Goal: Task Accomplishment & Management: Use online tool/utility

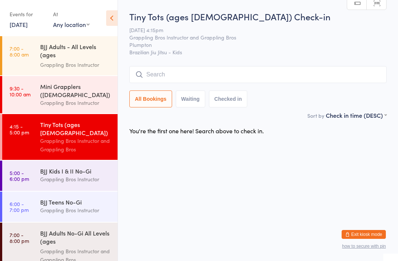
click at [178, 64] on div "Tiny Tots (ages [DEMOGRAPHIC_DATA]) Check-in [DATE] 4:15pm Grappling Bros Instr…" at bounding box center [257, 60] width 257 height 101
click at [164, 69] on input "search" at bounding box center [257, 74] width 257 height 17
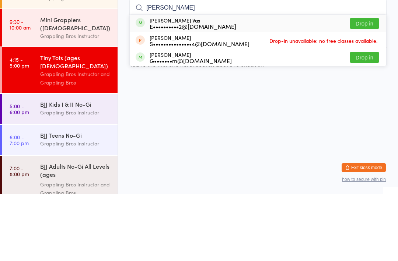
type input "[PERSON_NAME]"
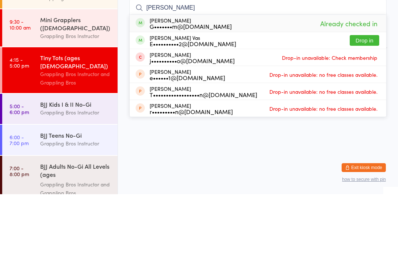
click at [79, 167] on div "BJJ Kids I & II No-Gi" at bounding box center [75, 171] width 71 height 8
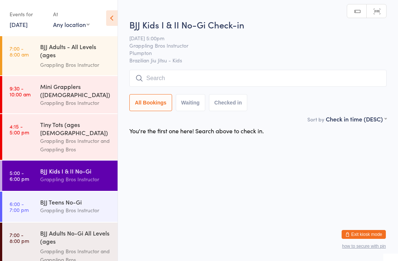
click at [355, 80] on input "search" at bounding box center [257, 78] width 257 height 17
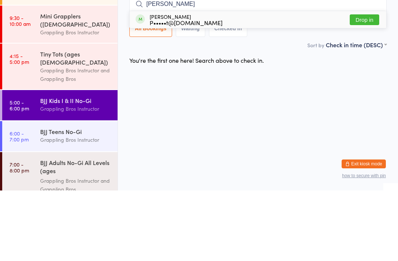
type input "[PERSON_NAME]"
click at [372, 85] on button "Drop in" at bounding box center [364, 90] width 29 height 11
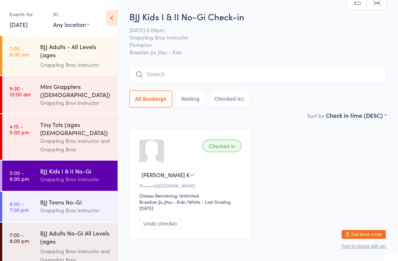
click at [90, 121] on div "Tiny Tots (ages [DEMOGRAPHIC_DATA])" at bounding box center [75, 128] width 71 height 16
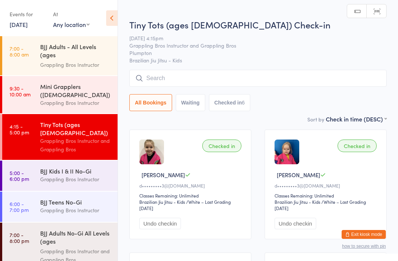
click at [272, 78] on input "search" at bounding box center [257, 78] width 257 height 17
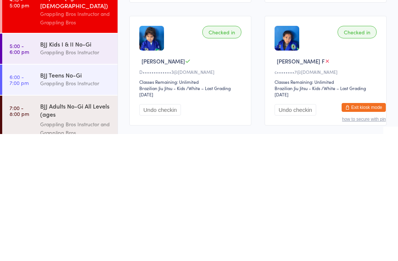
scroll to position [232, 0]
click at [75, 175] on div "Grappling Bros Instructor" at bounding box center [75, 179] width 71 height 8
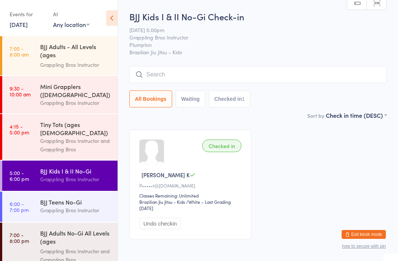
click at [189, 92] on button "Waiting" at bounding box center [190, 98] width 29 height 17
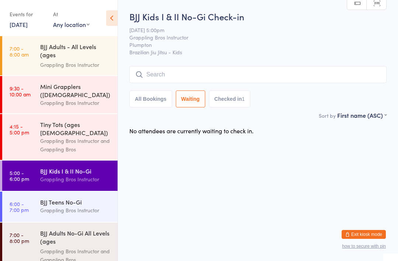
click at [146, 105] on button "All Bookings" at bounding box center [150, 98] width 43 height 17
select select "5"
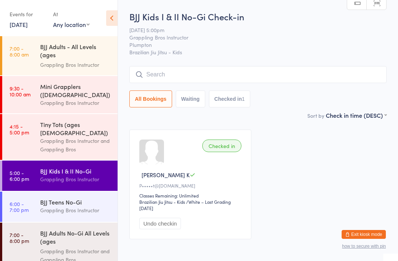
click at [59, 121] on div "Tiny Tots (ages [DEMOGRAPHIC_DATA])" at bounding box center [75, 128] width 71 height 16
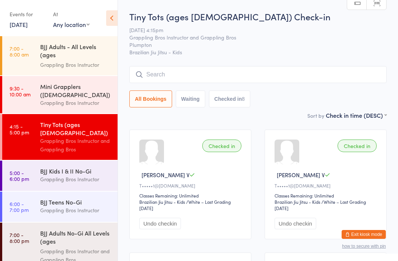
click at [65, 175] on div "Grappling Bros Instructor" at bounding box center [75, 179] width 71 height 8
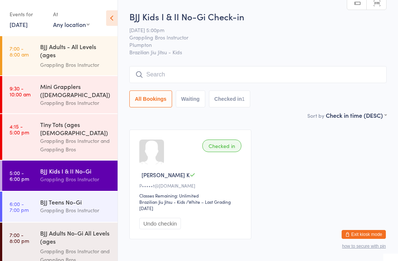
click at [376, 71] on input "search" at bounding box center [257, 74] width 257 height 17
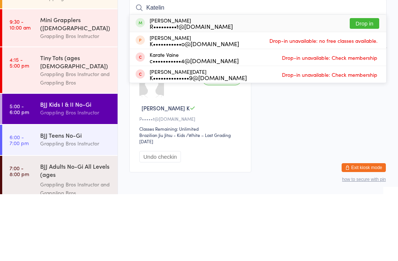
type input "Katelin"
click at [377, 85] on button "Drop in" at bounding box center [364, 90] width 29 height 11
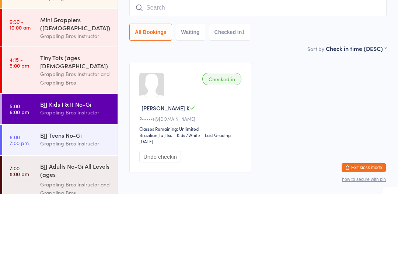
scroll to position [38, 0]
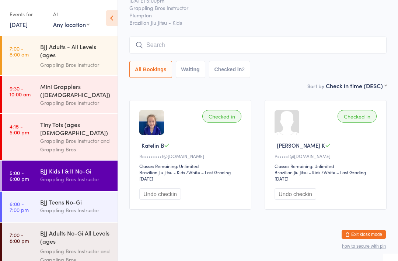
click at [279, 36] on input "search" at bounding box center [257, 44] width 257 height 17
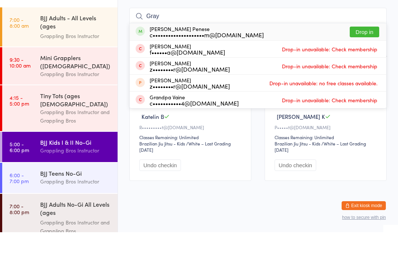
type input "Gray"
click at [368, 55] on button "Drop in" at bounding box center [364, 60] width 29 height 11
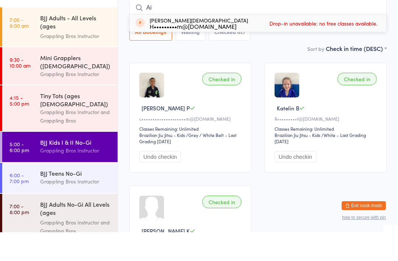
type input "A"
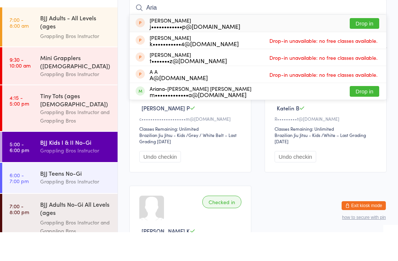
type input "Aria"
click at [374, 115] on button "Drop in" at bounding box center [364, 120] width 29 height 11
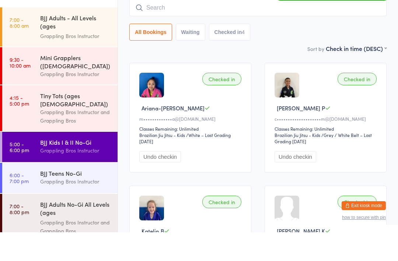
click at [214, 28] on input "search" at bounding box center [257, 36] width 257 height 17
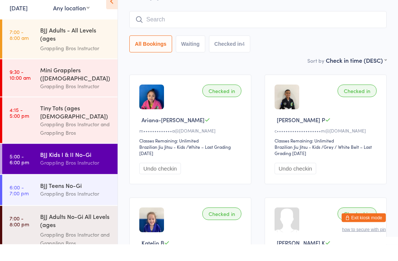
click at [93, 127] on div "Tiny Tots (ages [DEMOGRAPHIC_DATA]) Grappling Bros Instructor and Grappling Bros" at bounding box center [78, 137] width 77 height 46
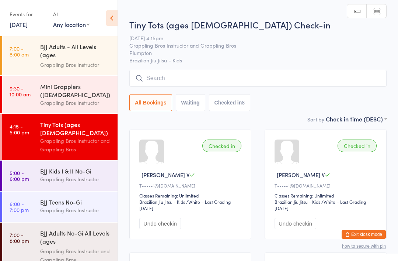
click at [70, 175] on div "Grappling Bros Instructor" at bounding box center [75, 179] width 71 height 8
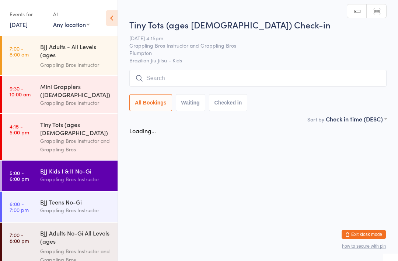
click at [73, 167] on div "BJJ Kids I & II No-Gi" at bounding box center [75, 171] width 71 height 8
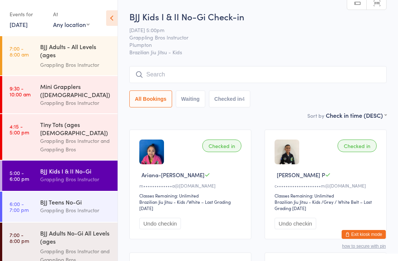
click at [91, 206] on div "Grappling Bros Instructor" at bounding box center [75, 210] width 71 height 8
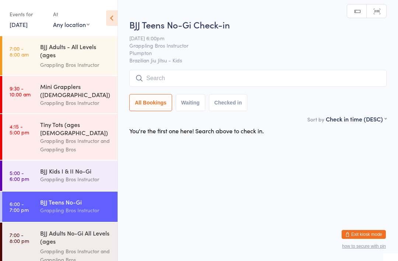
click at [293, 85] on input "search" at bounding box center [257, 78] width 257 height 17
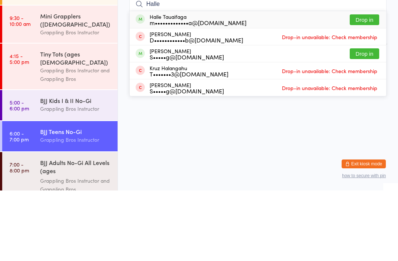
type input "Halle"
click at [369, 85] on button "Drop in" at bounding box center [364, 90] width 29 height 11
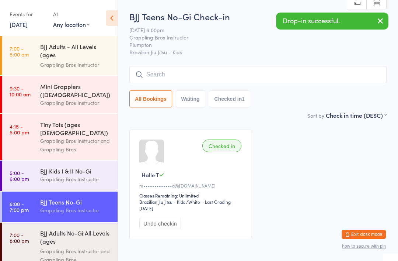
click at [356, 72] on input "search" at bounding box center [257, 74] width 257 height 17
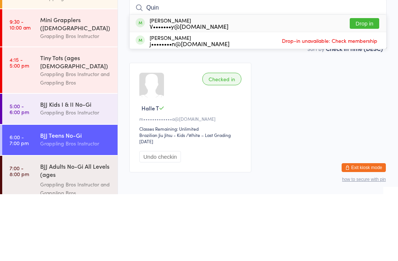
type input "Quin"
click at [372, 85] on button "Drop in" at bounding box center [364, 90] width 29 height 11
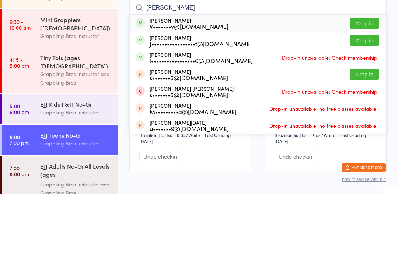
type input "[PERSON_NAME]"
click at [366, 85] on button "Drop in" at bounding box center [364, 90] width 29 height 11
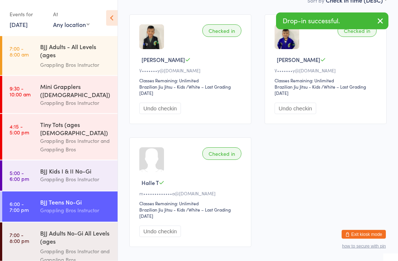
scroll to position [115, 0]
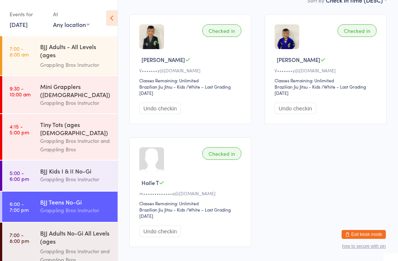
click at [66, 175] on div "Grappling Bros Instructor" at bounding box center [75, 179] width 71 height 8
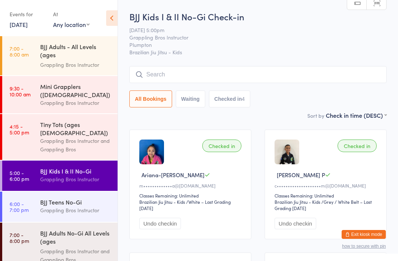
click at [164, 76] on input "search" at bounding box center [257, 74] width 257 height 17
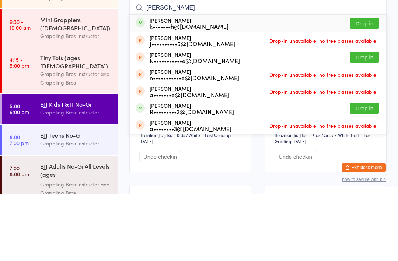
type input "[PERSON_NAME]"
click at [157, 84] on div "[PERSON_NAME] k•••••••h@[DOMAIN_NAME]" at bounding box center [189, 90] width 79 height 12
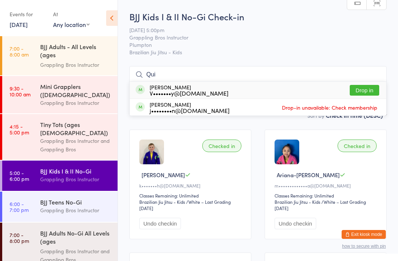
type input "Qui"
click at [380, 87] on div "[PERSON_NAME] V•••••••y@[DOMAIN_NAME] Drop in" at bounding box center [258, 89] width 257 height 17
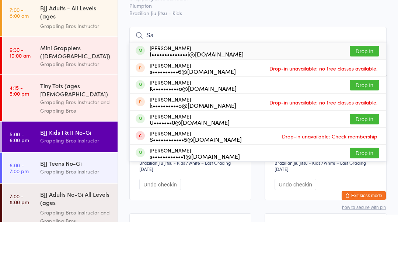
type input "S"
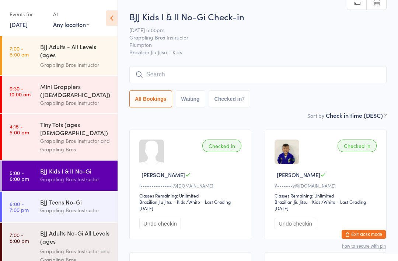
click at [248, 82] on input "search" at bounding box center [257, 74] width 257 height 17
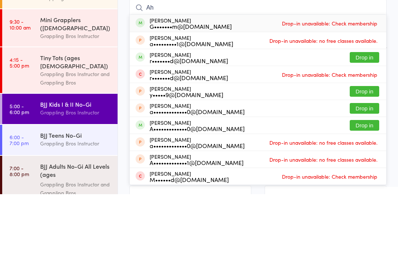
type input "A"
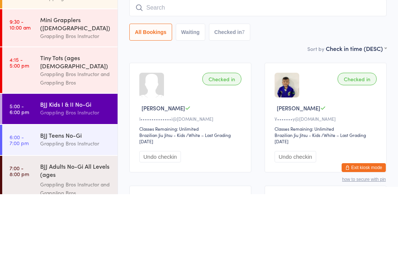
click at [49, 167] on div "BJJ Kids I & II No-Gi" at bounding box center [75, 171] width 71 height 8
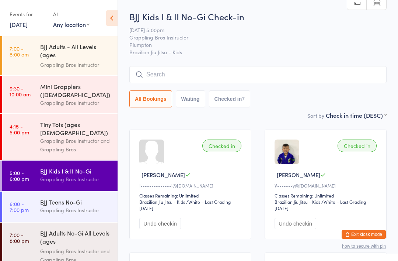
click at [164, 79] on input "search" at bounding box center [257, 74] width 257 height 17
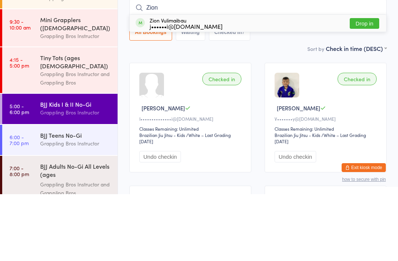
type input "Zion"
click at [180, 90] on div "j••••••i@[DOMAIN_NAME]" at bounding box center [186, 93] width 73 height 6
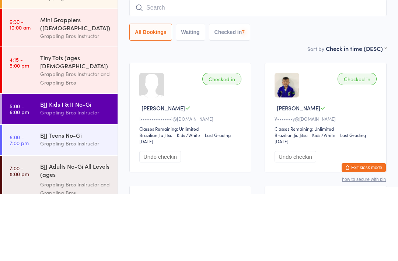
click at [164, 66] on input "search" at bounding box center [257, 74] width 257 height 17
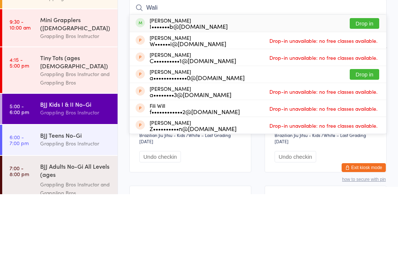
type input "Wali"
click at [178, 84] on div "[PERSON_NAME] I•••••••b@[DOMAIN_NAME]" at bounding box center [189, 90] width 78 height 12
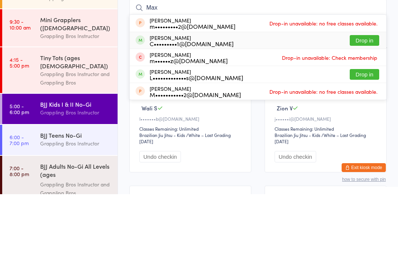
type input "Max"
click at [179, 107] on div "C•••••••••1@[DOMAIN_NAME]" at bounding box center [192, 110] width 84 height 6
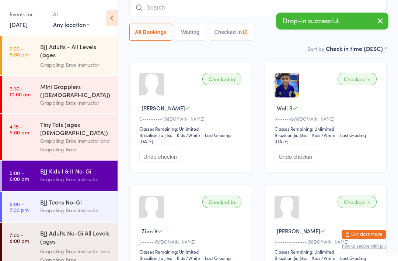
click at [166, 6] on input "search" at bounding box center [257, 7] width 257 height 17
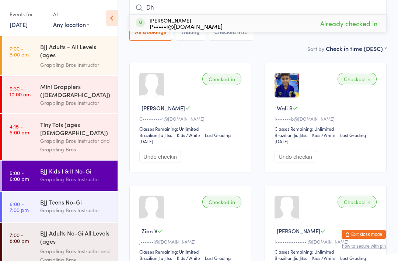
type input "D"
type input "Aaliya"
click at [173, 24] on div "S••••••••••••h@[DOMAIN_NAME]" at bounding box center [196, 26] width 92 height 6
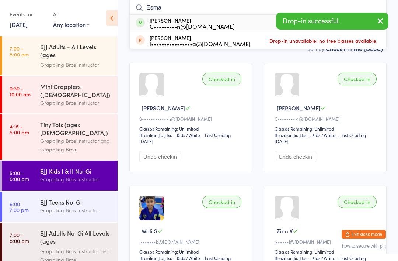
type input "Esma"
click at [169, 20] on div "[PERSON_NAME] C•••••••••n@[DOMAIN_NAME]" at bounding box center [192, 23] width 85 height 12
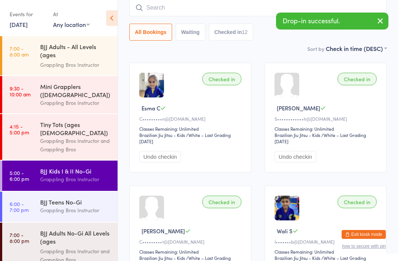
click at [153, 10] on input "search" at bounding box center [257, 7] width 257 height 17
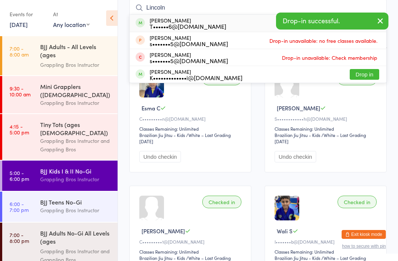
type input "Lincoln"
click at [180, 23] on div "T••••••6@[DOMAIN_NAME]" at bounding box center [188, 26] width 77 height 6
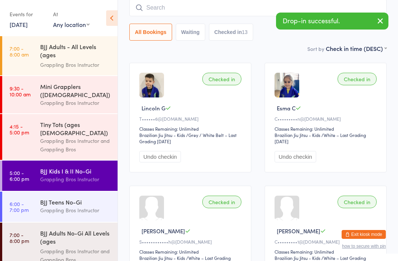
click at [163, 14] on input "search" at bounding box center [257, 7] width 257 height 17
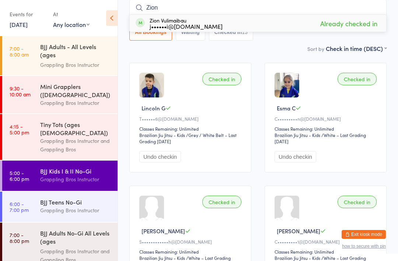
type input "Zion"
click at [175, 21] on div "Zion Vulimaibau j••••••i@[DOMAIN_NAME]" at bounding box center [186, 23] width 73 height 12
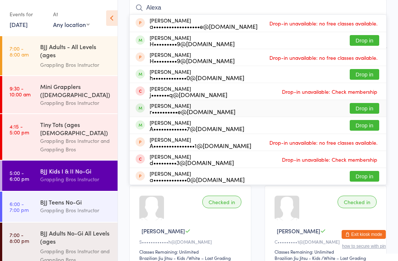
type input "Alexa"
click at [181, 104] on div "[PERSON_NAME] r••••••••••e@[DOMAIN_NAME]" at bounding box center [193, 108] width 86 height 12
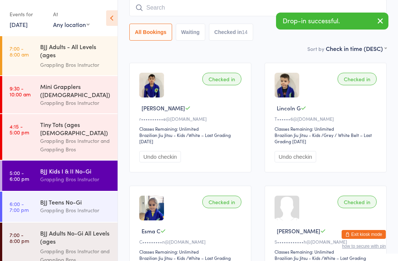
click at [165, 11] on input "search" at bounding box center [257, 7] width 257 height 17
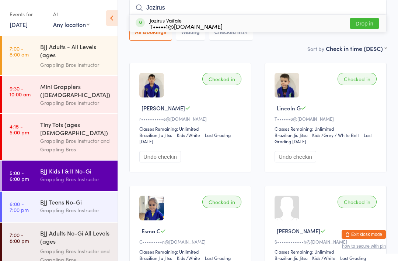
type input "Jozirus"
click at [177, 20] on div "Jozirus Vaifale T•••••1@[DOMAIN_NAME]" at bounding box center [186, 23] width 73 height 12
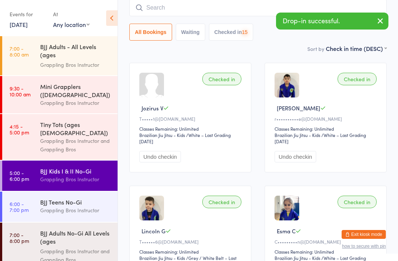
click at [160, 7] on input "search" at bounding box center [257, 7] width 257 height 17
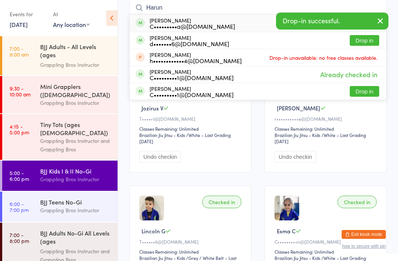
type input "Harun"
click at [180, 25] on div "C•••••••••a@[DOMAIN_NAME]" at bounding box center [193, 26] width 86 height 6
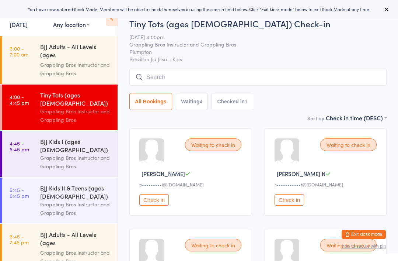
click at [24, 28] on link "13 May, 2024" at bounding box center [19, 24] width 18 height 8
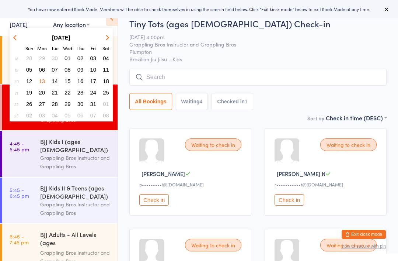
click at [104, 35] on button "button" at bounding box center [106, 37] width 11 height 10
click at [101, 35] on button "button" at bounding box center [106, 37] width 11 height 10
click at [101, 32] on button "button" at bounding box center [106, 37] width 11 height 10
click at [102, 33] on button "button" at bounding box center [106, 37] width 11 height 10
click at [103, 33] on button "button" at bounding box center [106, 37] width 11 height 10
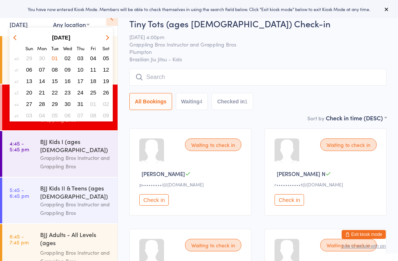
click at [101, 34] on button "button" at bounding box center [106, 37] width 11 height 10
click at [103, 33] on button "button" at bounding box center [106, 37] width 11 height 10
click at [105, 35] on button "button" at bounding box center [106, 37] width 11 height 10
click at [107, 36] on icon "button" at bounding box center [106, 37] width 5 height 5
click at [105, 36] on button "button" at bounding box center [106, 37] width 11 height 10
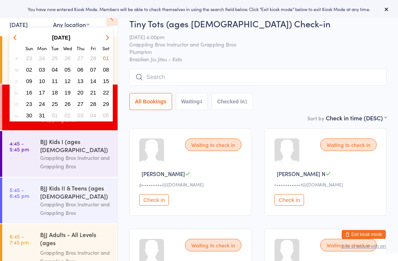
click at [106, 35] on button "button" at bounding box center [106, 37] width 11 height 10
click at [108, 35] on button "button" at bounding box center [106, 37] width 11 height 10
click at [104, 34] on button "button" at bounding box center [106, 37] width 11 height 10
click at [109, 34] on button "button" at bounding box center [106, 37] width 11 height 10
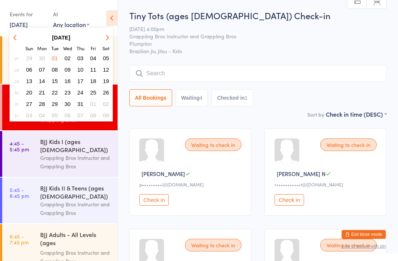
click at [105, 32] on button "button" at bounding box center [106, 37] width 11 height 10
click at [110, 36] on button "button" at bounding box center [106, 37] width 11 height 10
click at [73, 82] on button "17" at bounding box center [67, 81] width 11 height 10
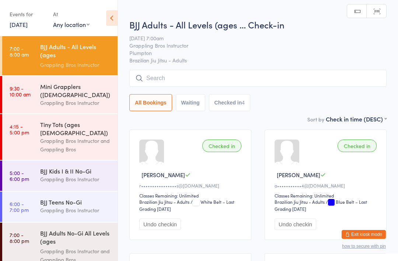
click at [70, 167] on div "BJJ Kids I & II No-Gi" at bounding box center [75, 171] width 71 height 8
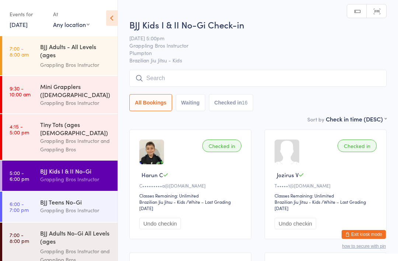
click at [154, 73] on input "search" at bounding box center [257, 78] width 257 height 17
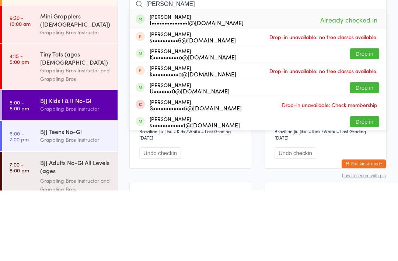
type input "[PERSON_NAME]"
click at [187, 90] on div "I••••••••••••••i@[DOMAIN_NAME]" at bounding box center [197, 93] width 94 height 6
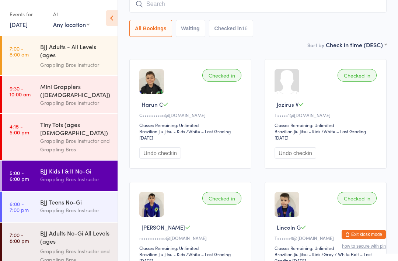
click at [166, 8] on input "search" at bounding box center [257, 4] width 257 height 17
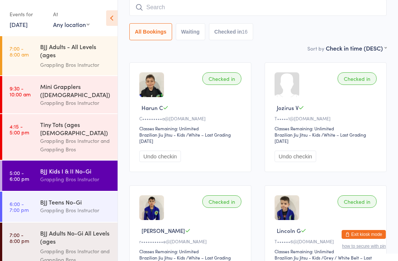
scroll to position [67, 0]
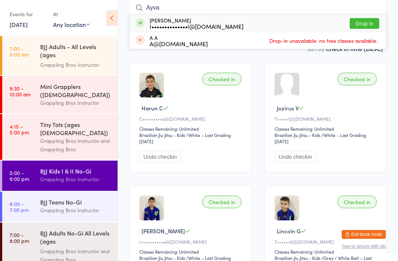
type input "Ayva"
click at [174, 21] on div "Ayva Fatafehu I••••••••••••••i@outlook.com" at bounding box center [197, 23] width 94 height 12
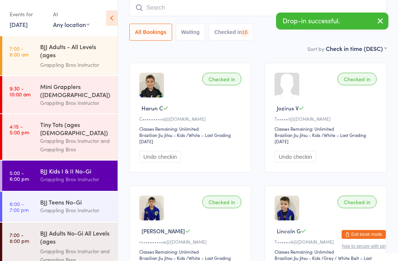
click at [159, 8] on input "search" at bounding box center [257, 7] width 257 height 17
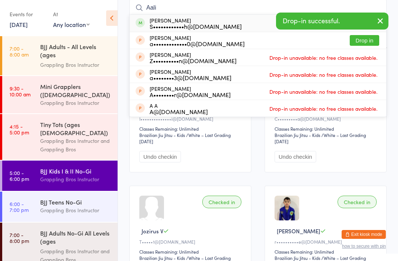
type input "Aali"
click at [175, 22] on div "Aaliyah Pyke S••••••••••••h@icloud.com" at bounding box center [196, 23] width 92 height 12
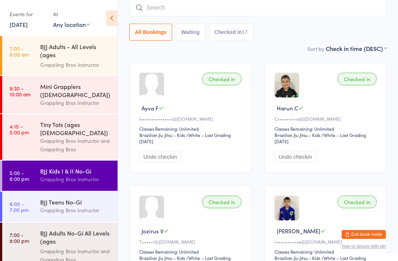
click at [158, 7] on input "search" at bounding box center [257, 7] width 257 height 17
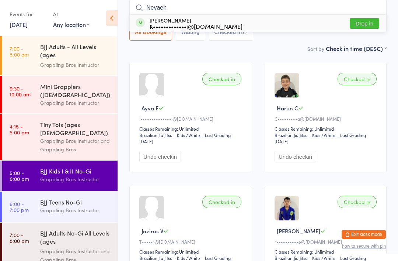
type input "Nevaeh"
click at [173, 21] on div "Nevaeh Lingman K•••••••••••••i@gmail.com" at bounding box center [196, 23] width 93 height 12
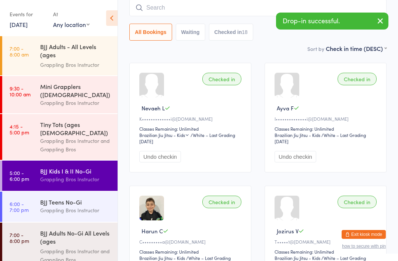
click at [155, 8] on input "search" at bounding box center [257, 7] width 257 height 17
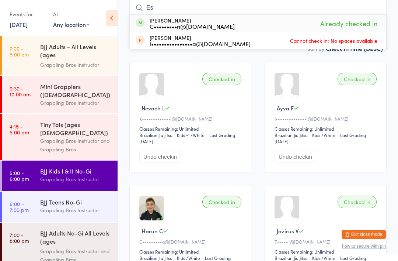
type input "E"
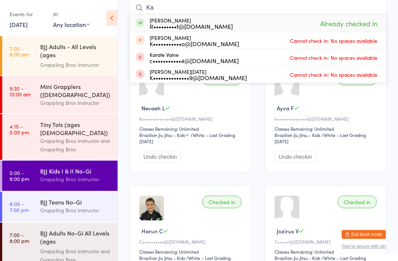
type input "K"
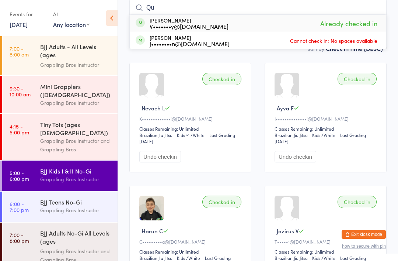
type input "Q"
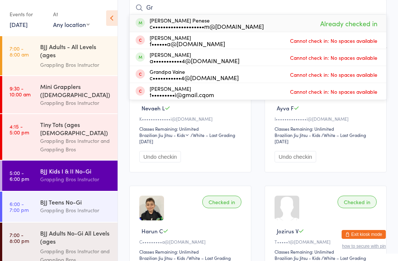
type input "G"
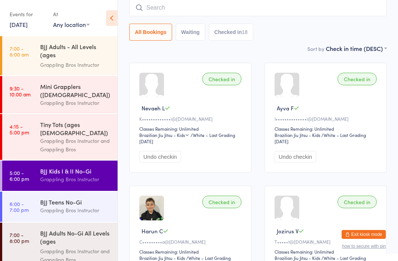
click at [156, 34] on button "All Bookings" at bounding box center [150, 32] width 43 height 17
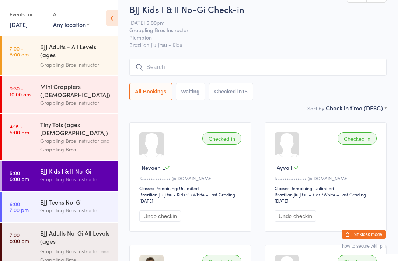
scroll to position [0, 0]
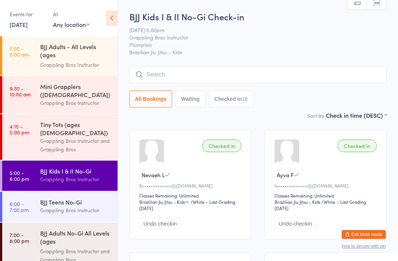
click at [47, 167] on div "BJJ Kids I & II No-Gi" at bounding box center [75, 171] width 71 height 8
